Goal: Find specific page/section: Find specific page/section

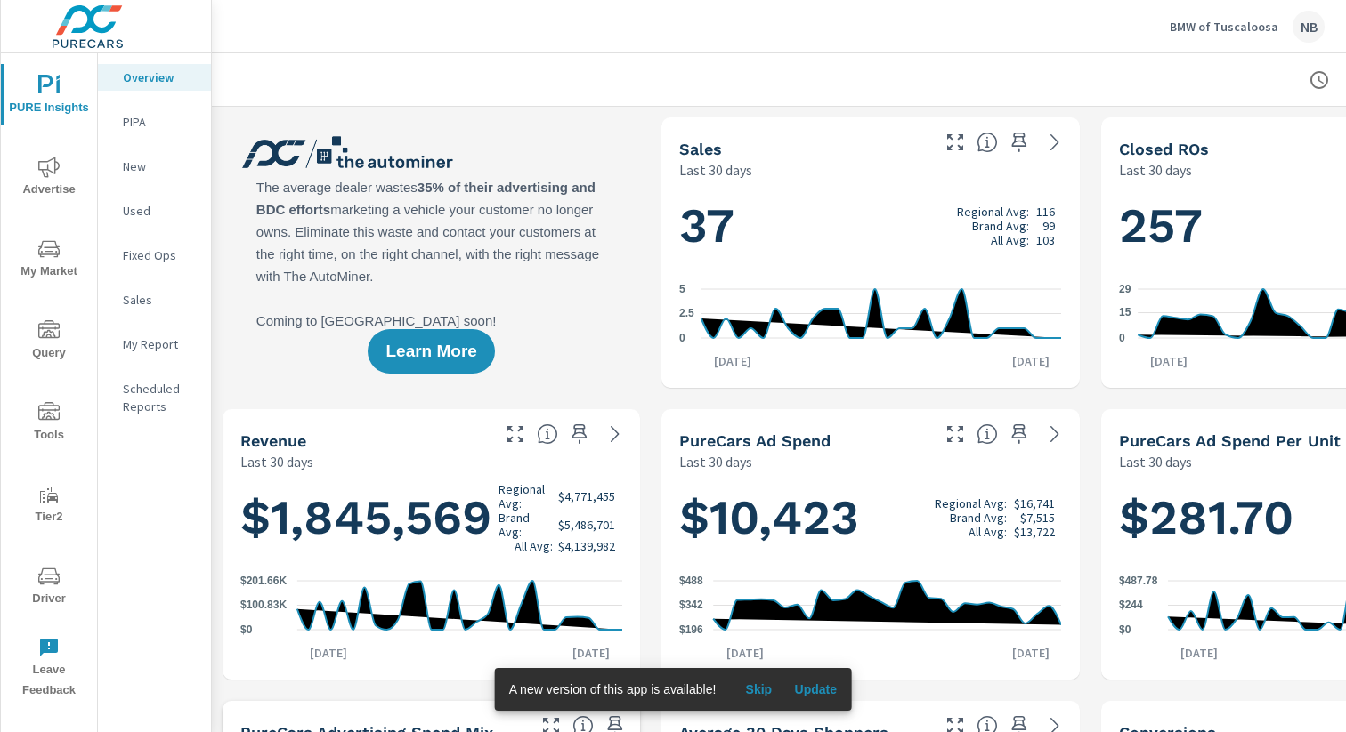
click at [820, 687] on span "Update" at bounding box center [815, 690] width 43 height 16
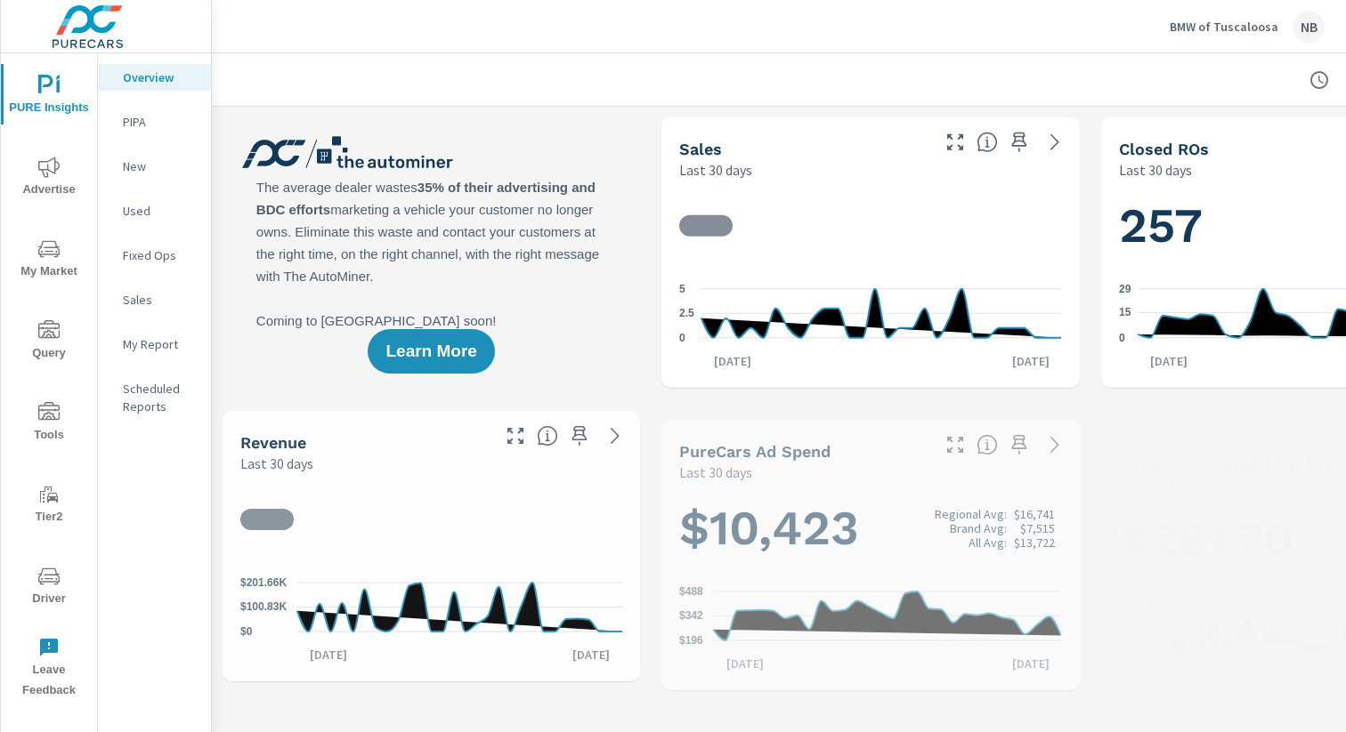
scroll to position [1, 0]
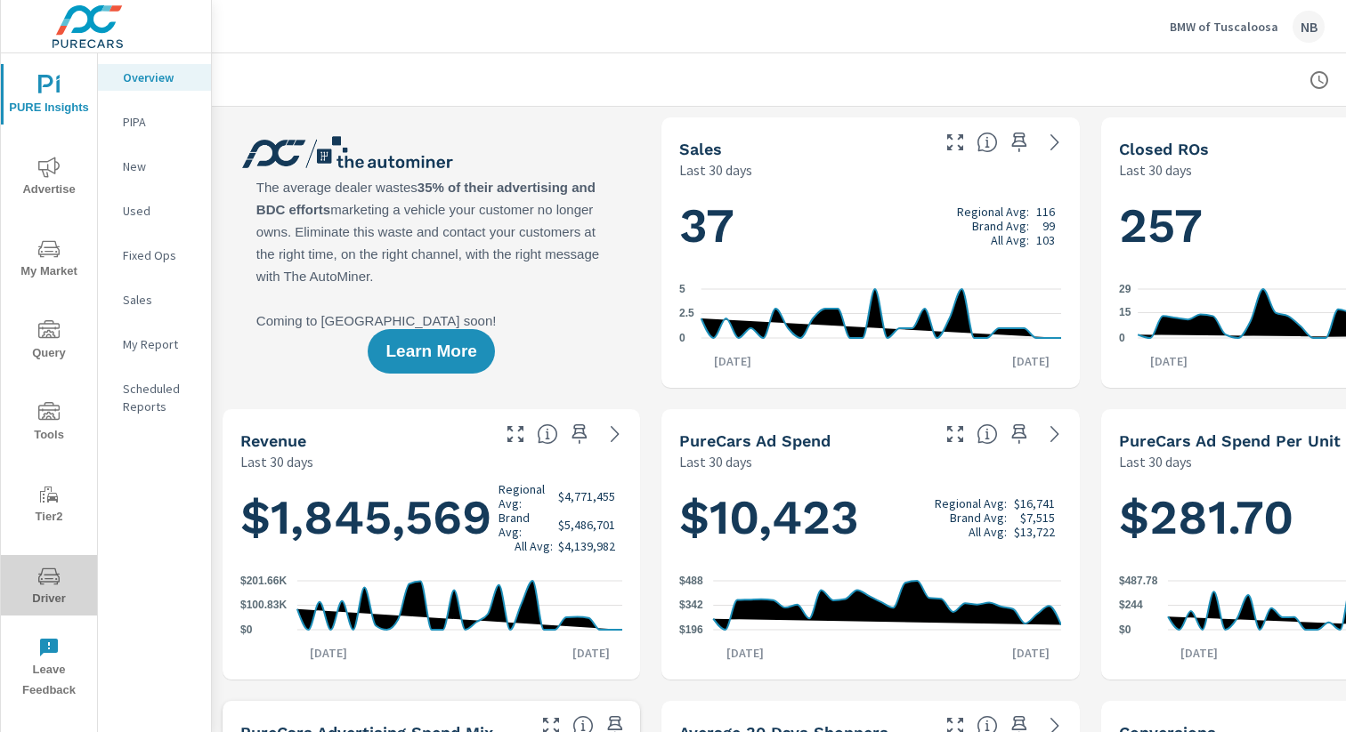
click at [48, 587] on span "Driver" at bounding box center [48, 588] width 85 height 44
